Goal: Find contact information: Find contact information

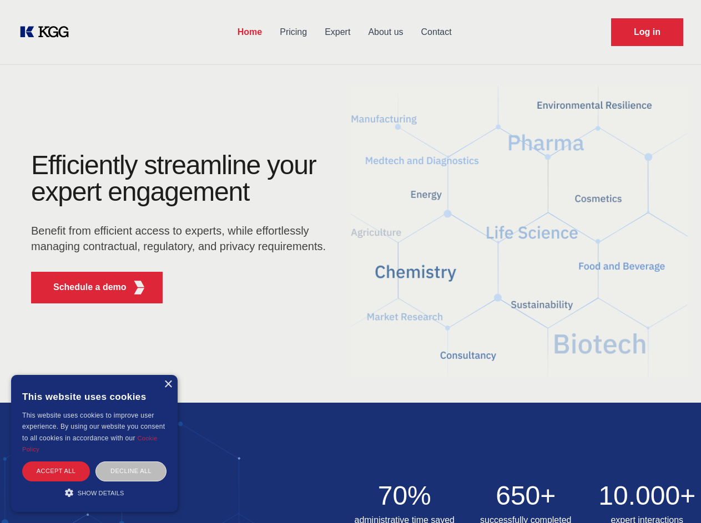
click at [350, 261] on div "Efficiently streamline your expert engagement Benefit from efficient access to …" at bounding box center [181, 232] width 337 height 160
click at [83, 287] on p "Schedule a demo" at bounding box center [89, 287] width 73 height 13
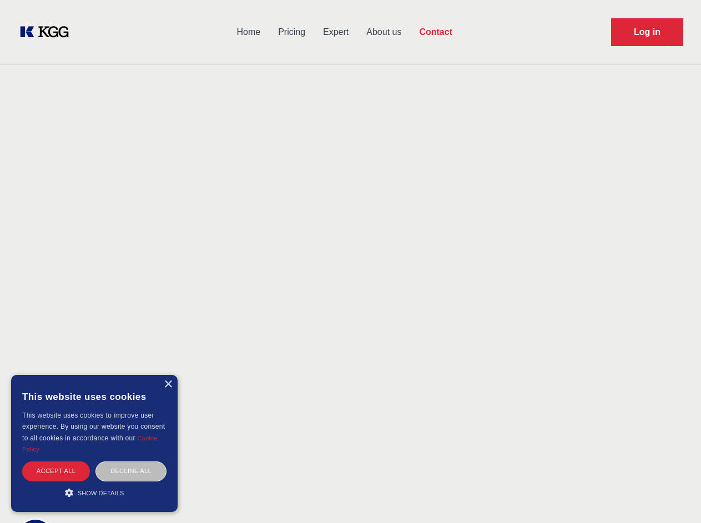
click at [168, 384] on div "× This website uses cookies This website uses cookies to improve user experienc…" at bounding box center [94, 443] width 166 height 137
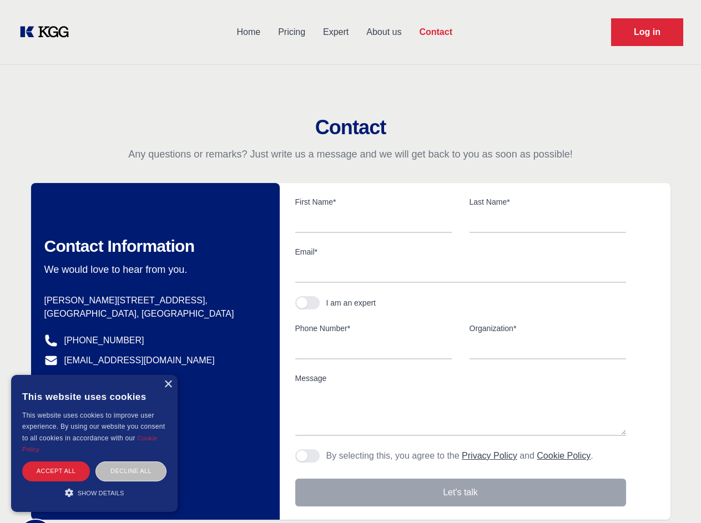
click at [56, 471] on div "Accept all" at bounding box center [56, 471] width 68 height 19
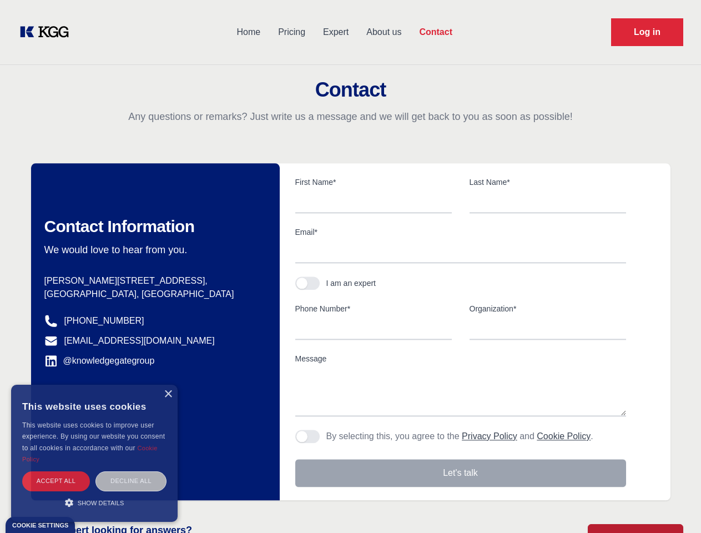
click at [131, 471] on div "Decline all" at bounding box center [130, 480] width 71 height 19
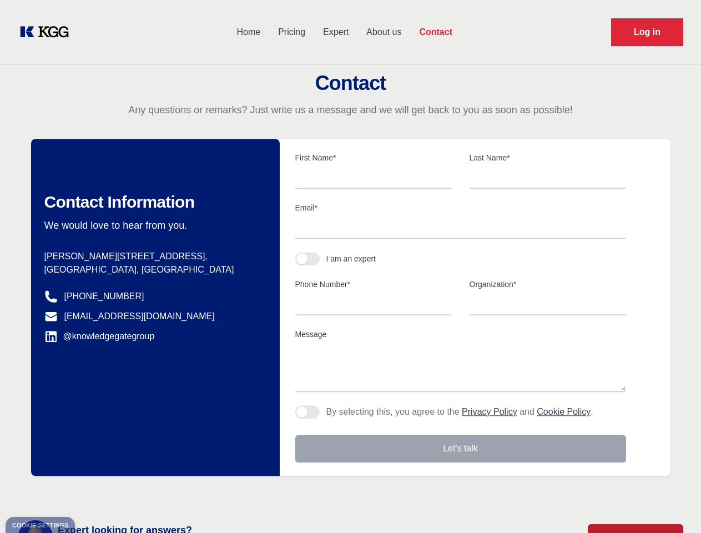
click at [94, 493] on main "Contact Any questions or remarks? Just write us a message and we will get back …" at bounding box center [350, 288] width 701 height 577
